Goal: Check status: Check status

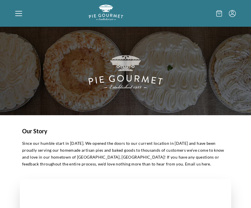
scroll to position [32, 0]
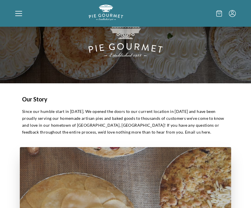
click at [16, 11] on icon at bounding box center [18, 11] width 7 height 1
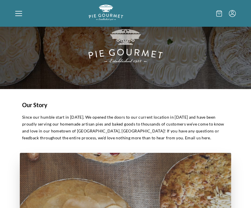
scroll to position [0, 0]
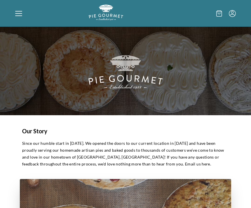
click at [233, 14] on icon "Menu" at bounding box center [232, 13] width 7 height 7
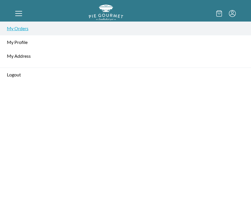
click at [22, 30] on link "My Orders" at bounding box center [125, 29] width 251 height 14
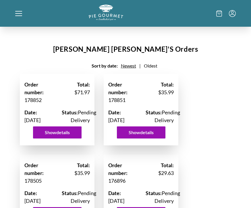
click at [21, 12] on icon at bounding box center [18, 13] width 7 height 7
click at [14, 15] on div "Home Shop" at bounding box center [125, 104] width 251 height 208
click at [13, 16] on div "Home Shop" at bounding box center [125, 13] width 251 height 27
click at [17, 16] on icon at bounding box center [18, 15] width 7 height 1
click at [220, 14] on div "Home Shop" at bounding box center [125, 104] width 251 height 208
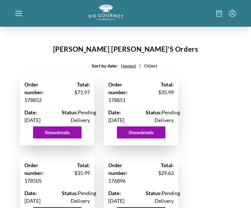
click at [22, 15] on icon at bounding box center [18, 13] width 7 height 7
click at [21, 15] on div "Home Shop" at bounding box center [125, 104] width 251 height 208
click at [23, 16] on div at bounding box center [51, 14] width 73 height 18
click at [22, 14] on div at bounding box center [51, 14] width 73 height 18
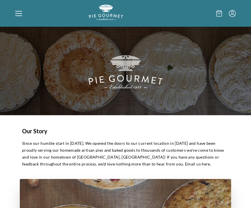
click at [15, 8] on div at bounding box center [51, 14] width 73 height 18
click at [235, 13] on div "Home Shop" at bounding box center [125, 104] width 251 height 208
click at [234, 15] on icon "Menu" at bounding box center [232, 13] width 7 height 7
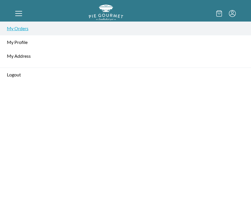
click at [13, 26] on link "My Orders" at bounding box center [125, 29] width 251 height 14
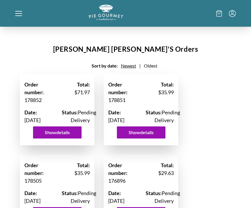
click at [19, 15] on icon at bounding box center [18, 13] width 7 height 7
click at [18, 15] on div "Home Shop" at bounding box center [125, 104] width 251 height 208
click at [13, 19] on div "Home Shop" at bounding box center [125, 13] width 251 height 27
click at [22, 14] on icon at bounding box center [18, 13] width 7 height 7
click at [22, 14] on div "Home Shop" at bounding box center [125, 104] width 251 height 208
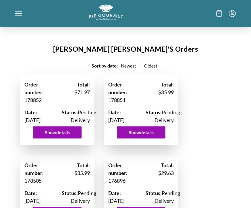
click at [22, 12] on icon at bounding box center [18, 13] width 7 height 7
